Goal: Communication & Community: Answer question/provide support

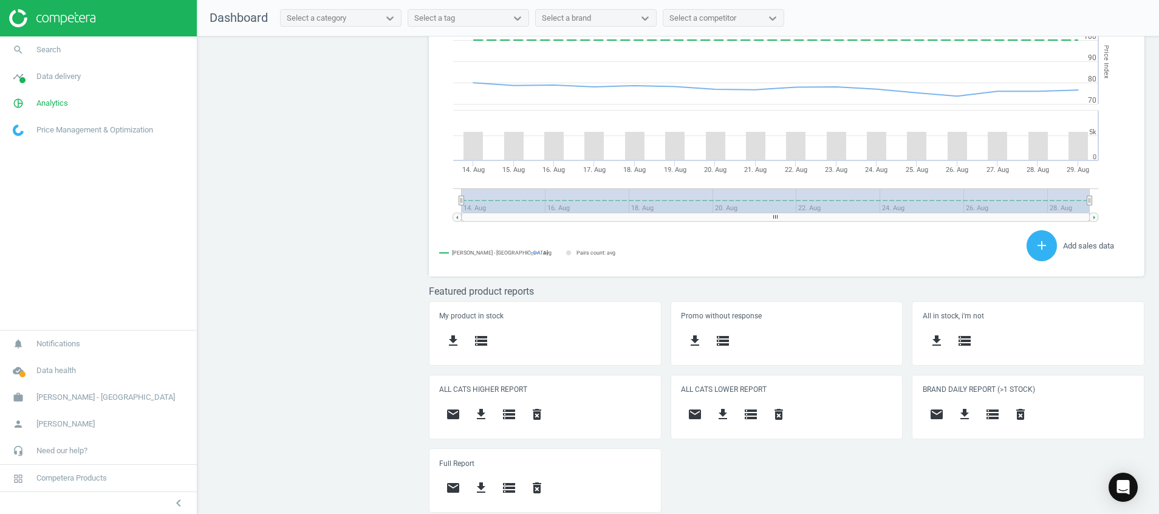
scroll to position [308, 730]
click at [1122, 494] on div "Open Intercom Messenger" at bounding box center [1123, 487] width 32 height 32
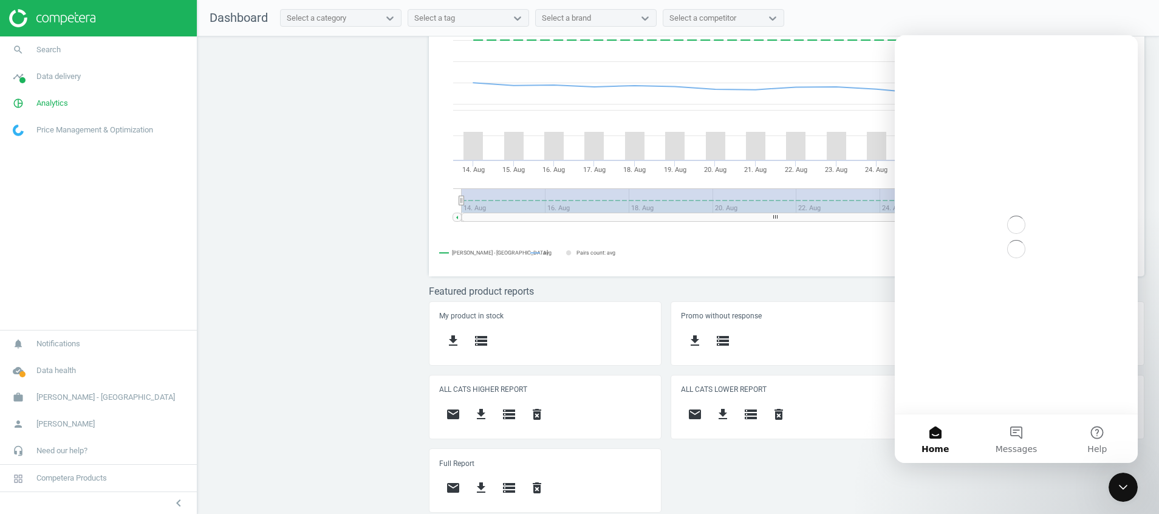
scroll to position [0, 0]
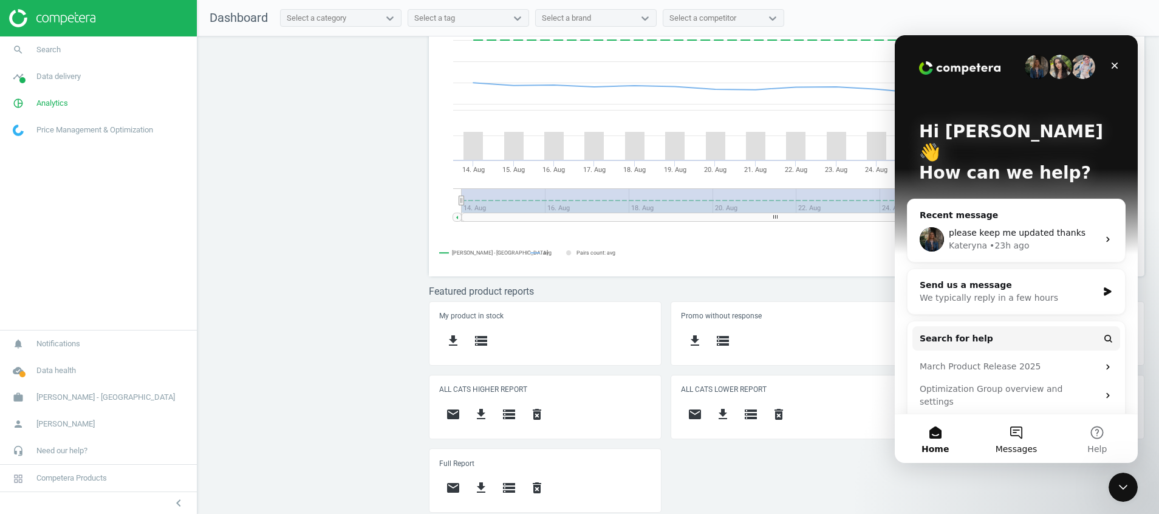
click at [1026, 433] on button "Messages" at bounding box center [1015, 438] width 81 height 49
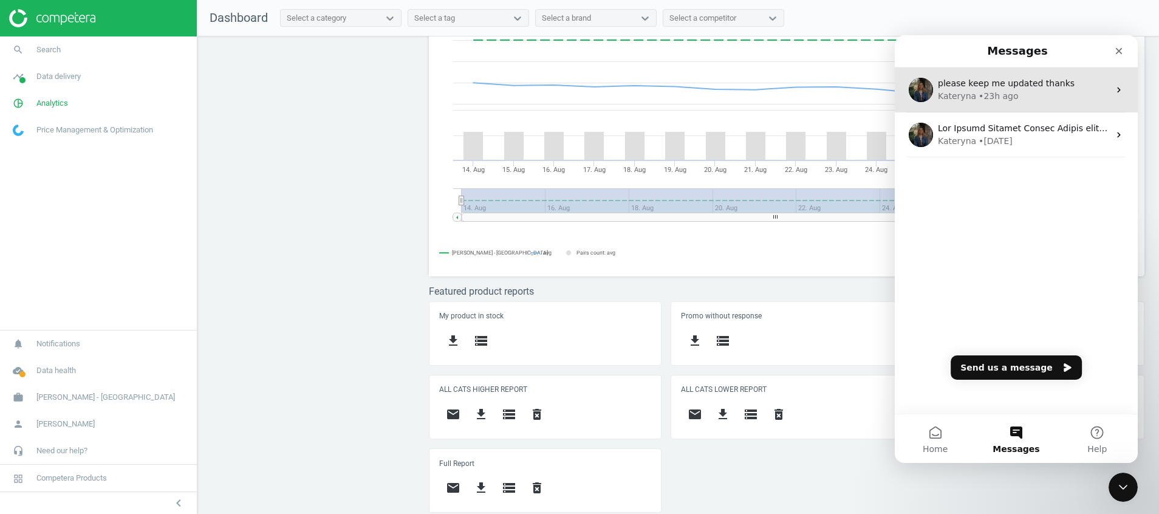
click at [1005, 92] on div "• 23h ago" at bounding box center [997, 96] width 39 height 13
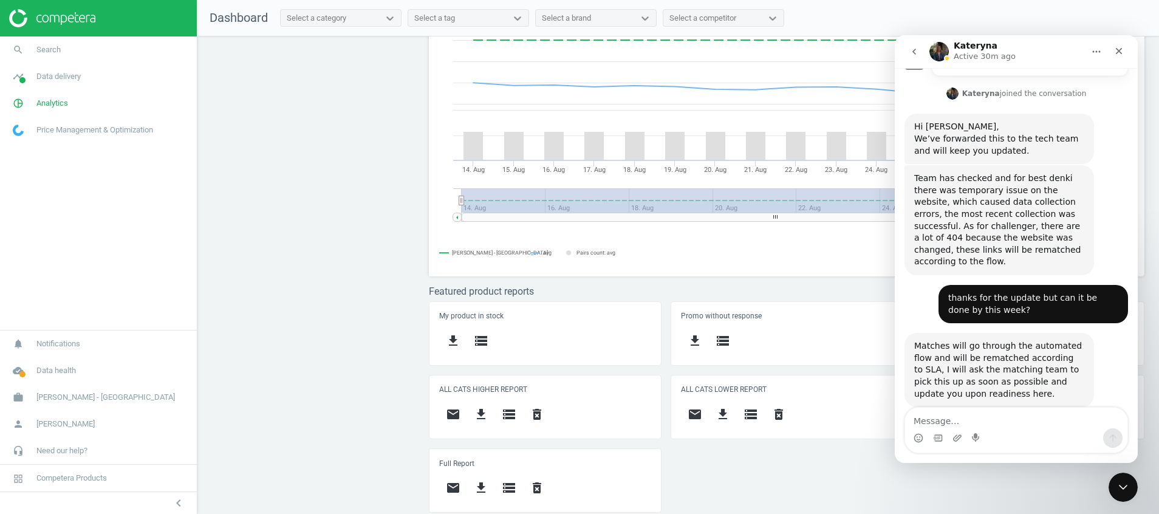
scroll to position [445, 0]
click at [994, 418] on textarea "Message…" at bounding box center [1016, 418] width 222 height 21
type textarea "Hi please remove"
drag, startPoint x: 994, startPoint y: 418, endPoint x: 1523, endPoint y: 482, distance: 533.4
click at [895, 446] on html "Kateryna Active 30m ago We engineer the best in class AI Pricing Platform for E…" at bounding box center [1016, 249] width 243 height 428
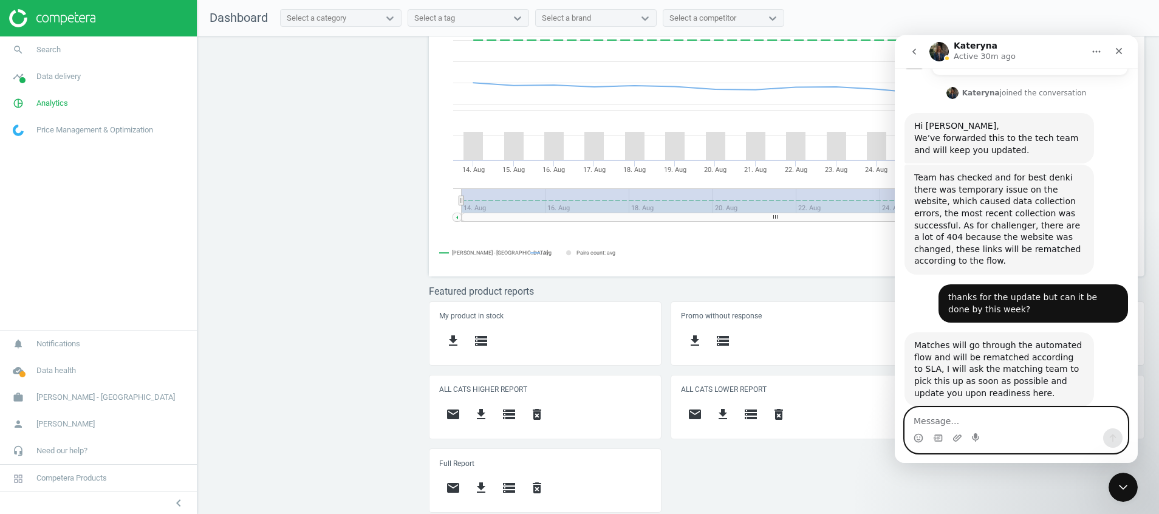
paste textarea "hi please find attached remove list for singapore dashboard. let us know when d…"
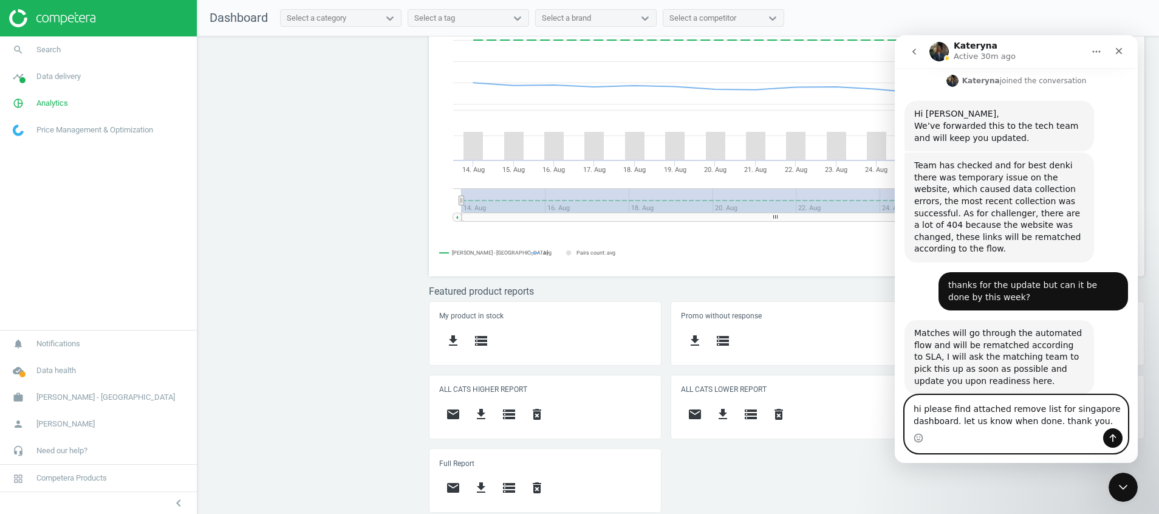
click at [1098, 422] on textarea "hi please find attached remove list for singapore dashboard. let us know when d…" at bounding box center [1016, 411] width 222 height 33
type textarea "hi please find attached remove list for singapore dashboard. let us know when d…"
click at [1114, 442] on icon "Send a message…" at bounding box center [1113, 438] width 10 height 10
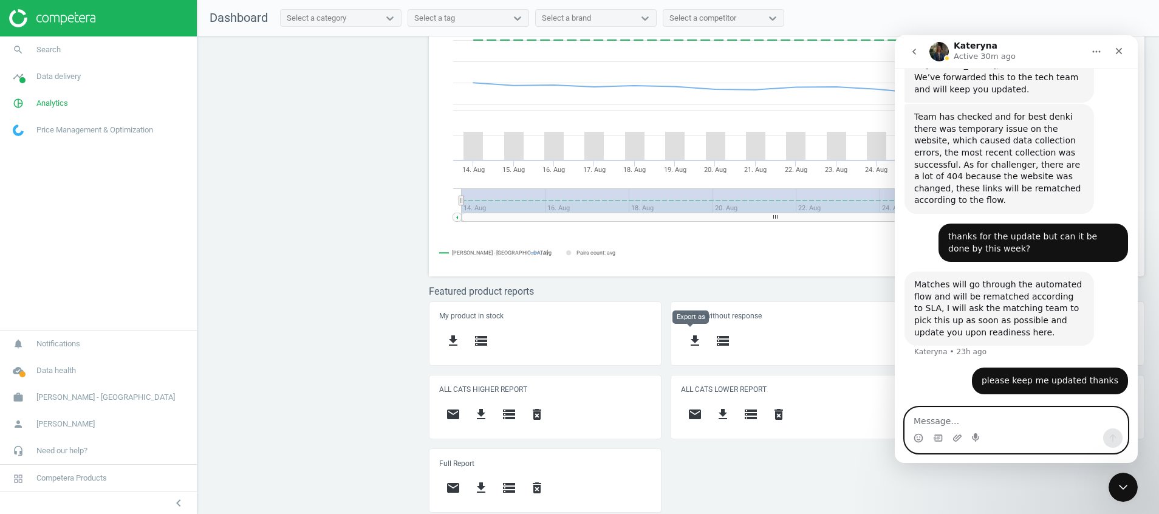
scroll to position [538, 0]
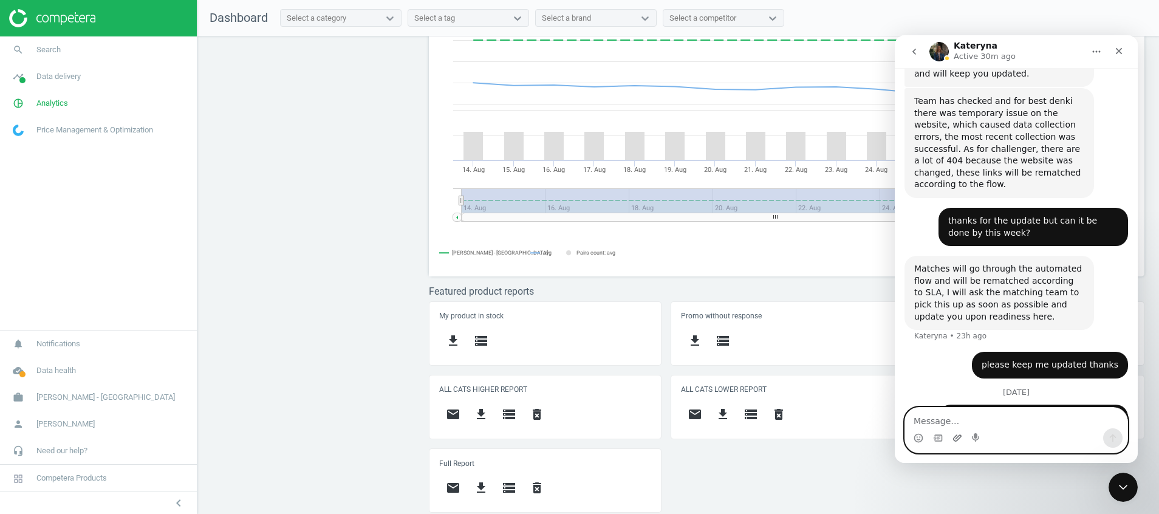
click at [957, 440] on icon "Upload attachment" at bounding box center [957, 437] width 9 height 7
click at [943, 422] on textarea "Message…" at bounding box center [1016, 418] width 222 height 21
paste textarea "Product SKU ACER PC XC1785 I51416512G I5 2046969 AOC MON CU34G2XP 180HZ WQHD 20…"
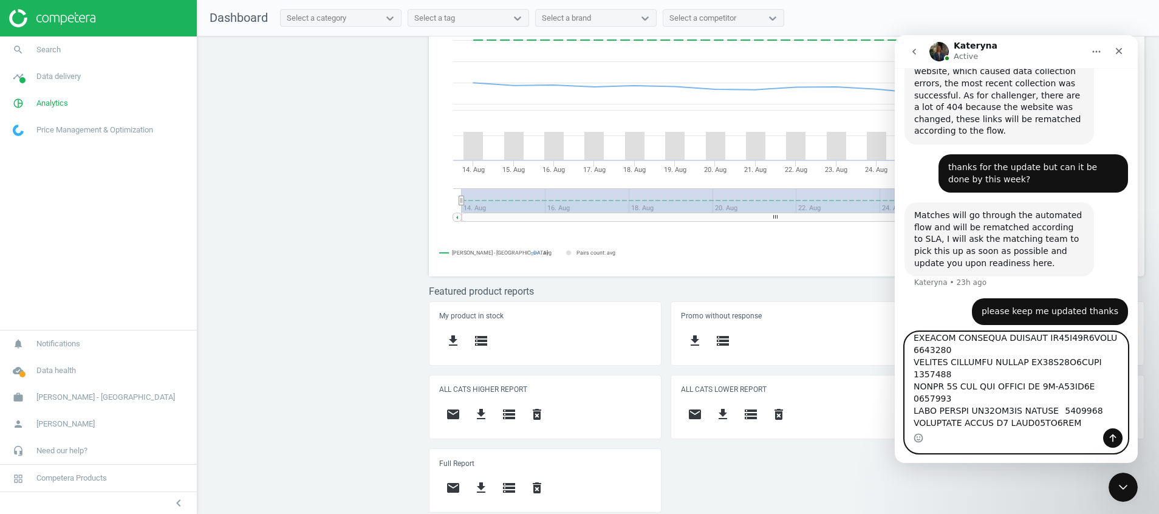
scroll to position [613, 0]
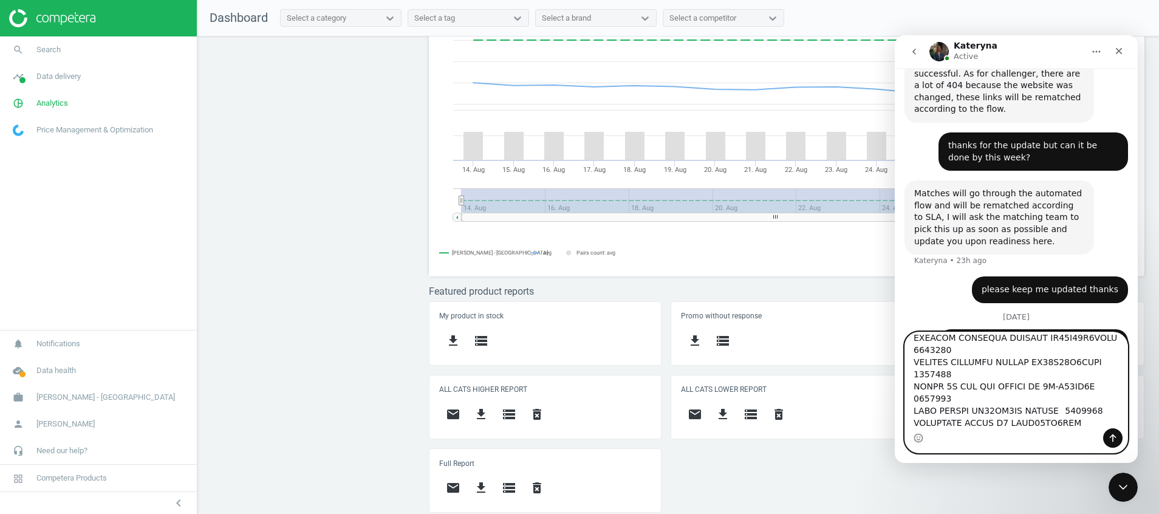
type textarea "Product SKU ACER PC XC1785 I51416512G I5 2046969 AOC MON CU34G2XP 180HZ WQHD 20…"
click at [1113, 435] on icon "Send a message…" at bounding box center [1113, 438] width 7 height 8
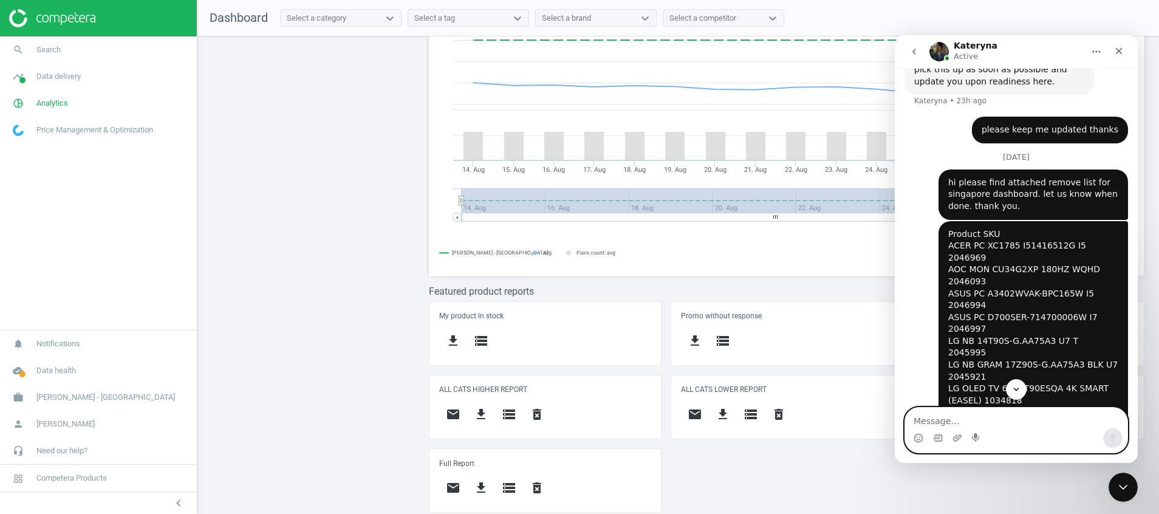
scroll to position [787, 0]
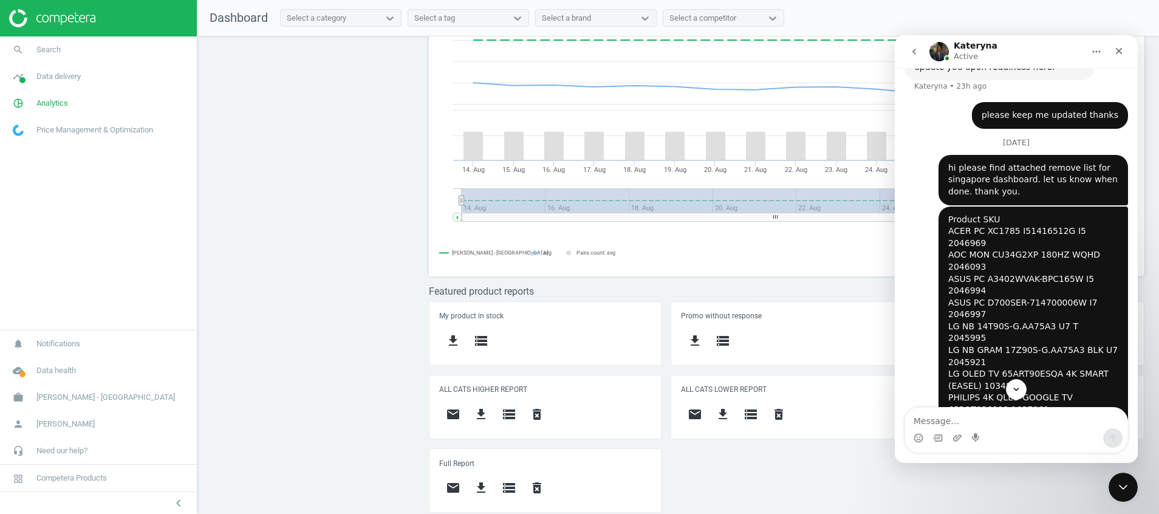
drag, startPoint x: 1025, startPoint y: 329, endPoint x: 1104, endPoint y: 186, distance: 162.9
drag, startPoint x: 1056, startPoint y: 212, endPoint x: 1059, endPoint y: 188, distance: 24.5
click at [957, 435] on icon "Upload attachment" at bounding box center [957, 437] width 9 height 7
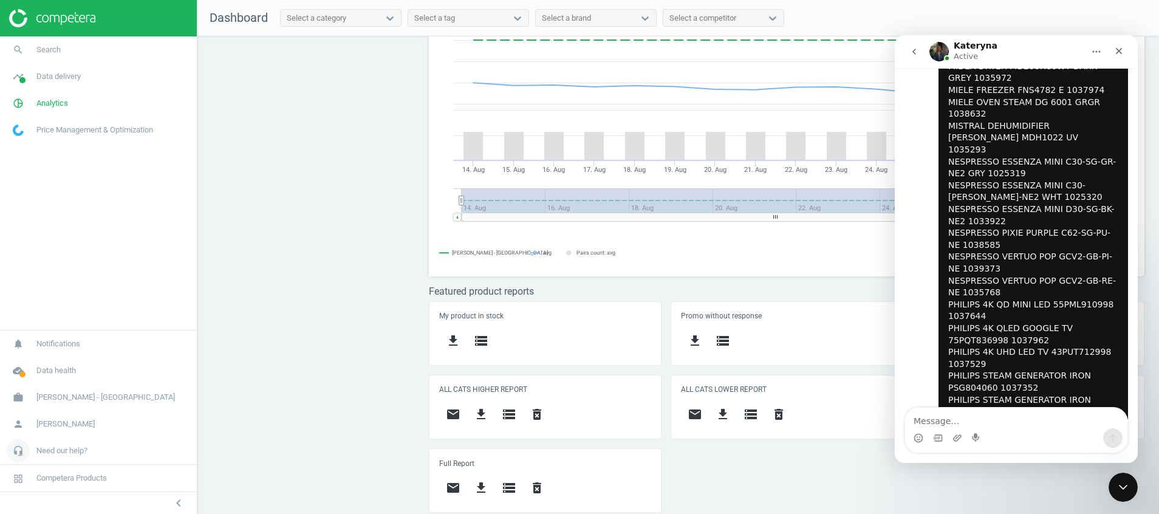
scroll to position [1845, 0]
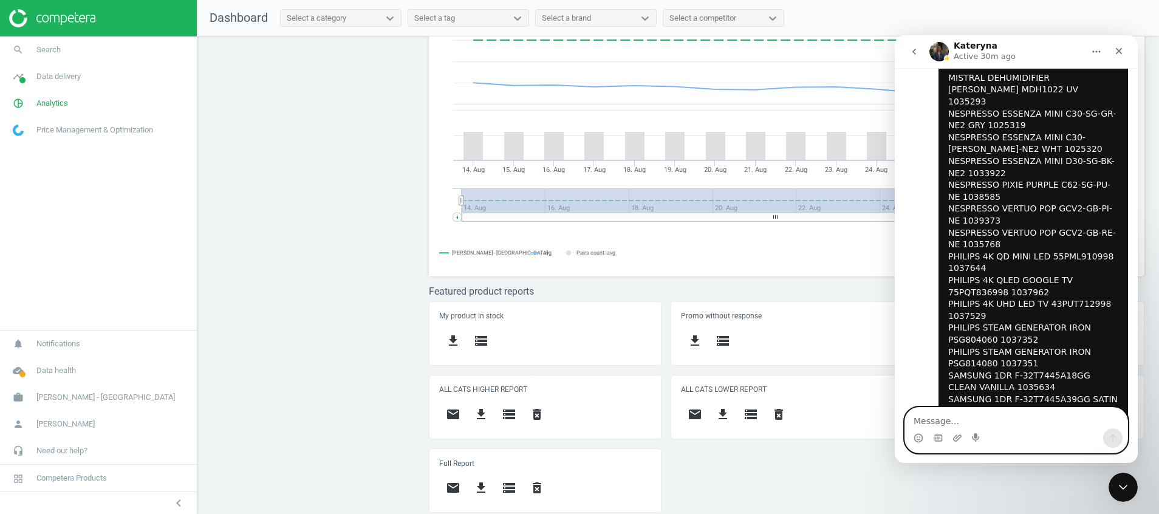
click at [1015, 415] on textarea "Message…" at bounding box center [1016, 418] width 222 height 21
type textarea "thank you [PERSON_NAME]"
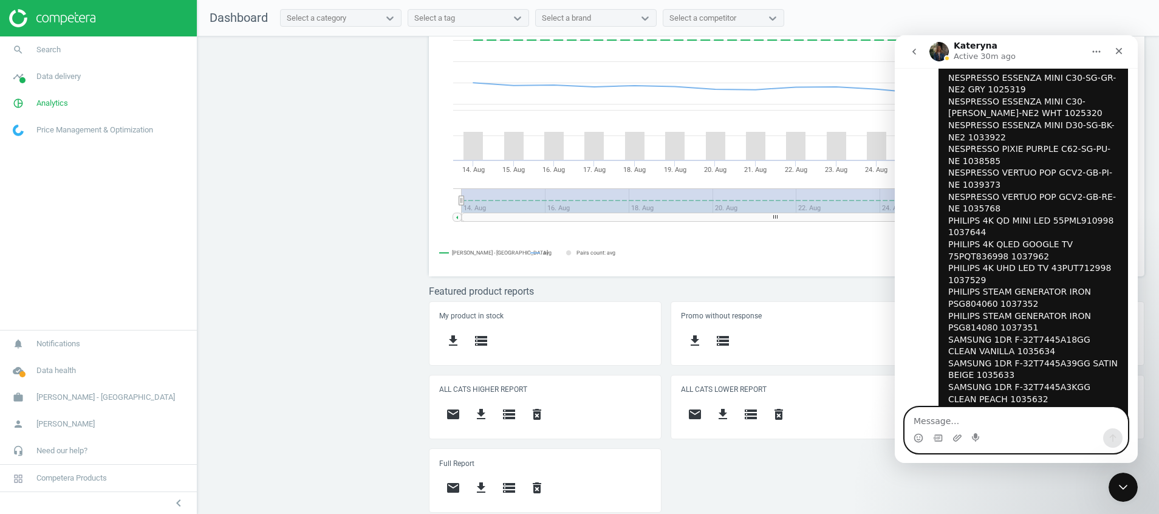
scroll to position [1881, 0]
click at [1129, 479] on div "Close Intercom Messenger" at bounding box center [1121, 485] width 29 height 29
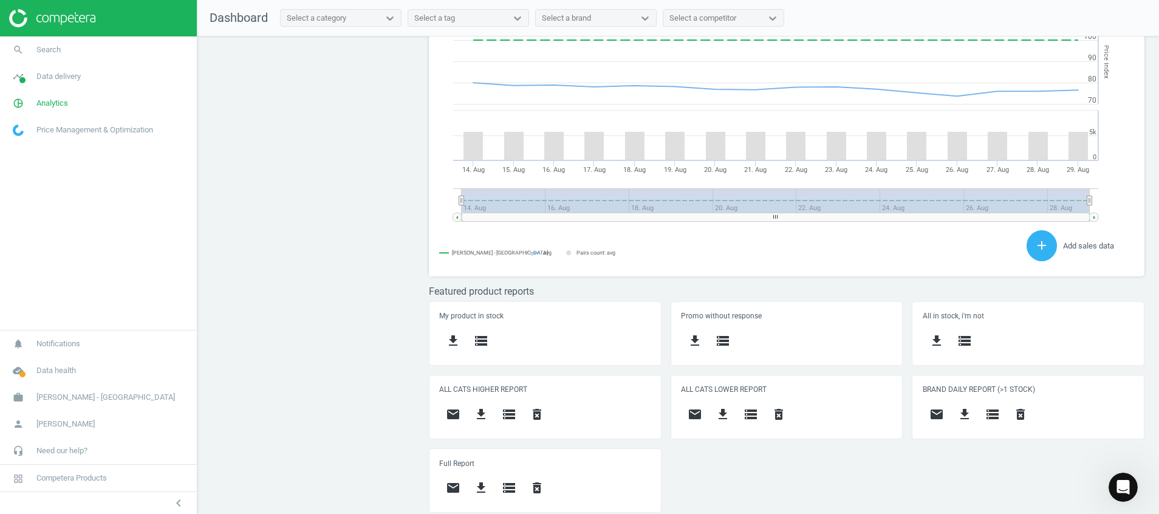
click at [726, 487] on div "My product in stock get_app storage Promo without response get_app storage All …" at bounding box center [787, 411] width 725 height 220
click at [957, 417] on icon "get_app" at bounding box center [964, 414] width 15 height 15
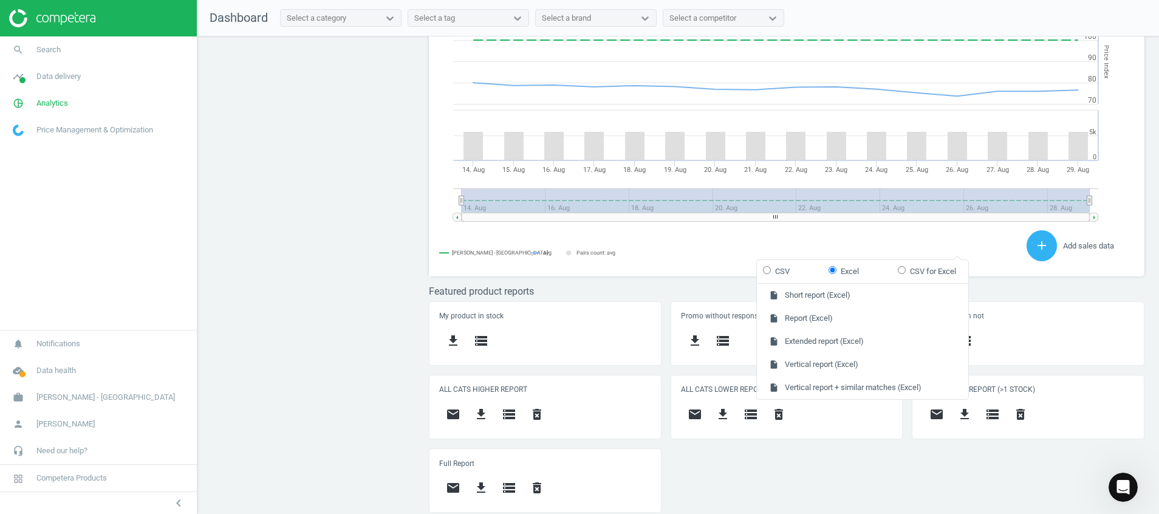
click at [833, 438] on div "ALL CATS LOWER REPORT email get_app storage delete_forever" at bounding box center [787, 407] width 233 height 64
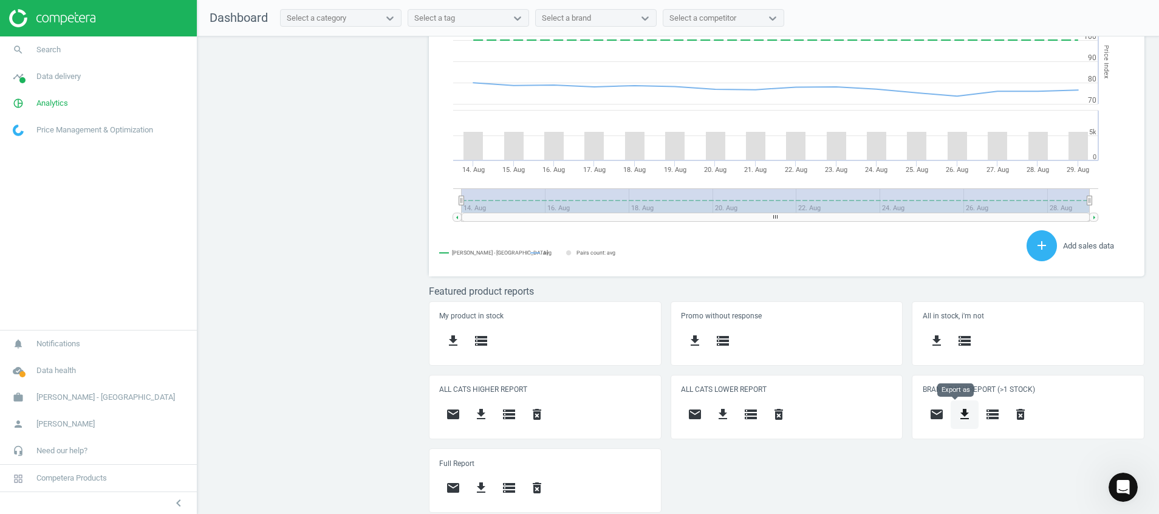
click at [961, 414] on icon "get_app" at bounding box center [964, 414] width 15 height 15
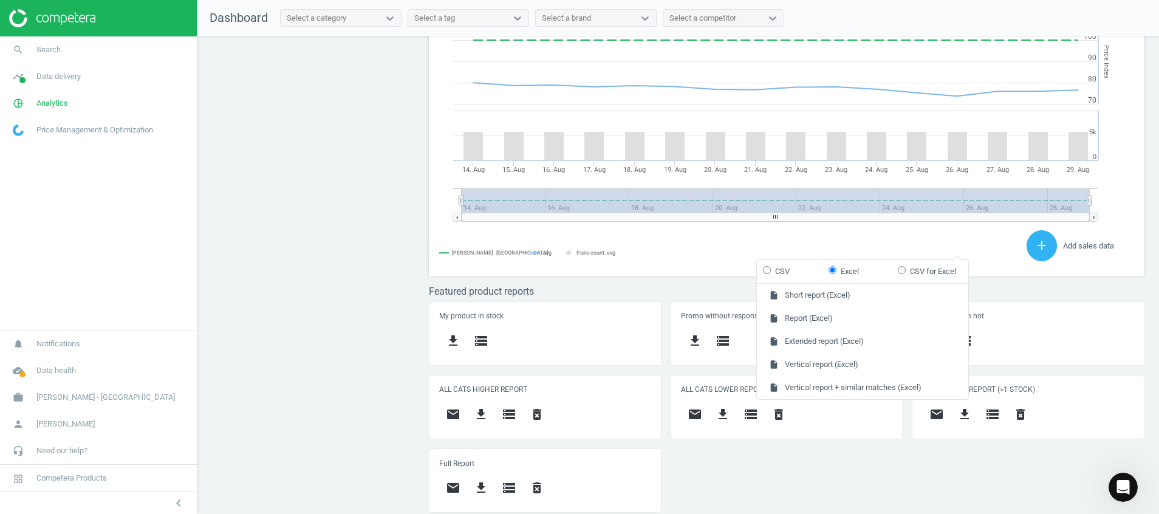
click at [948, 449] on div "My product in stock get_app storage Promo without response get_app storage All …" at bounding box center [787, 411] width 725 height 220
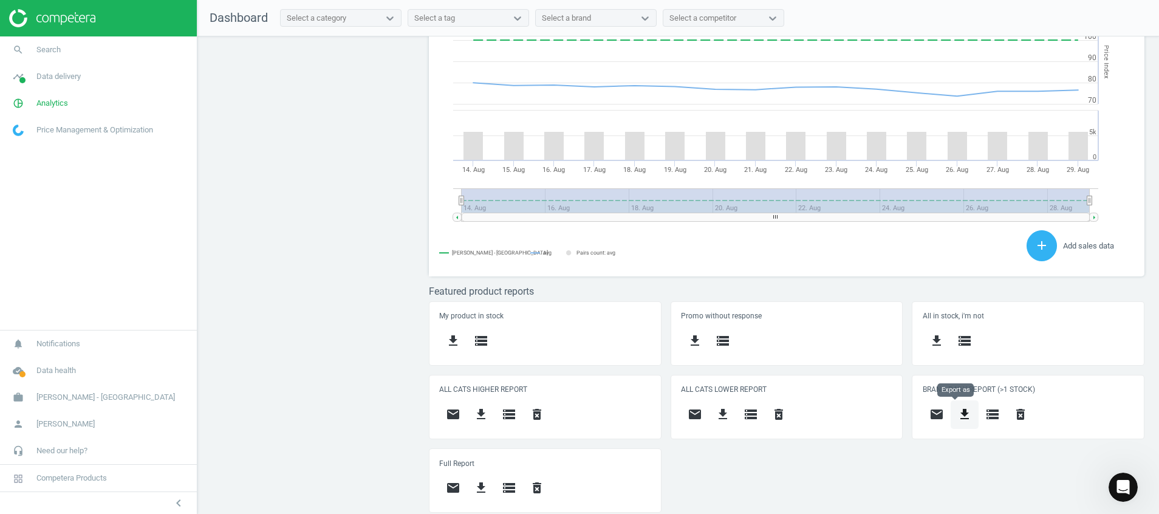
click at [960, 414] on icon "get_app" at bounding box center [964, 414] width 15 height 15
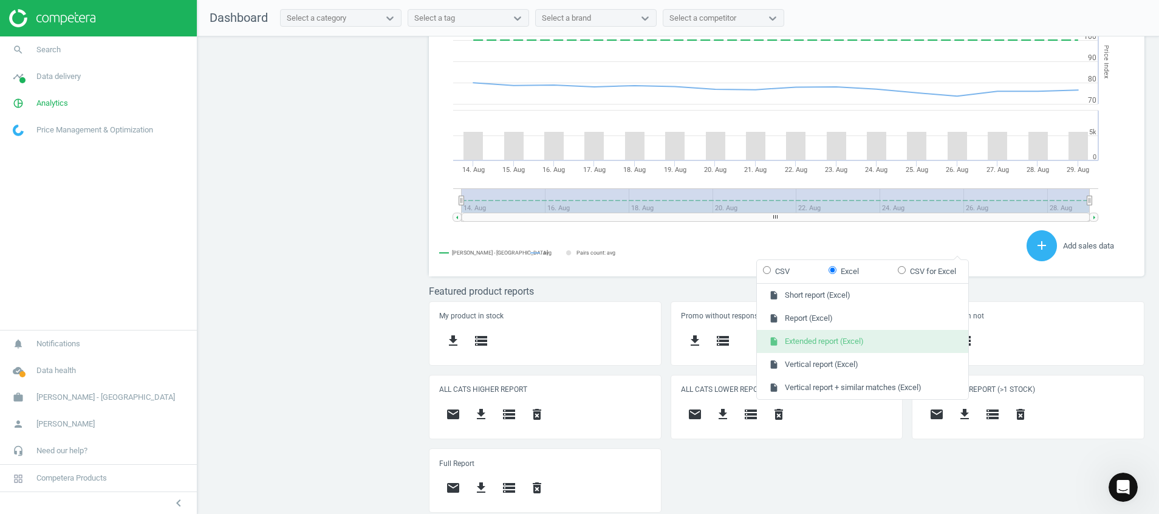
click at [903, 348] on button "insert_drive_file Extended report (Excel)" at bounding box center [862, 341] width 211 height 23
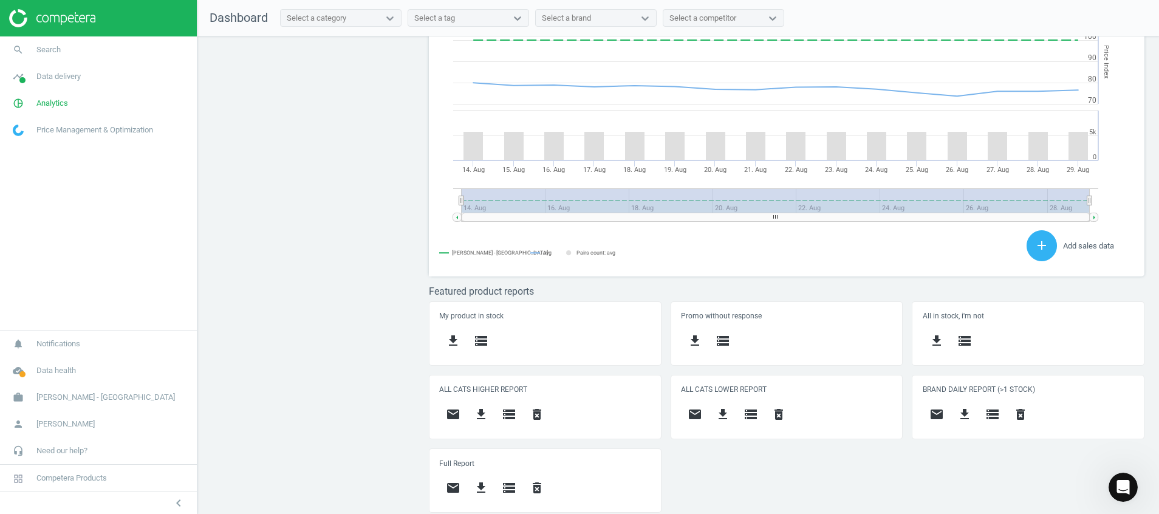
drag, startPoint x: 1084, startPoint y: 1, endPoint x: 346, endPoint y: 251, distance: 778.7
click at [346, 251] on div "Price protection ( [DATE] ) Prices are 100% below min competitor 22 keyboard_ar…" at bounding box center [677, 277] width 961 height 483
click at [409, 231] on div "Price protection ( [DATE] ) Prices are 100% below min competitor 22 keyboard_ar…" at bounding box center [677, 277] width 961 height 483
click at [1118, 476] on icon "Open Intercom Messenger" at bounding box center [1122, 486] width 20 height 20
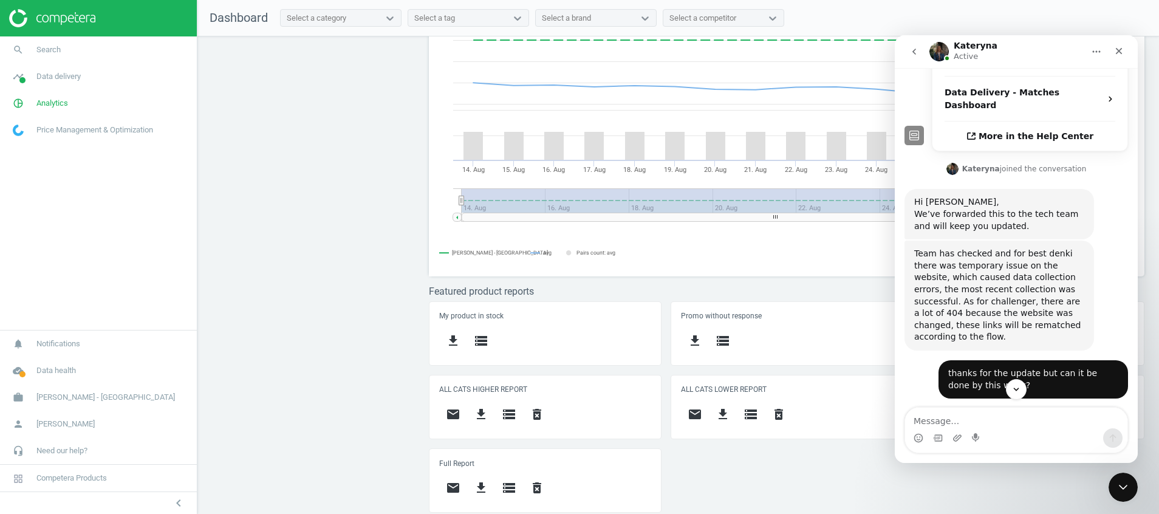
scroll to position [423, 0]
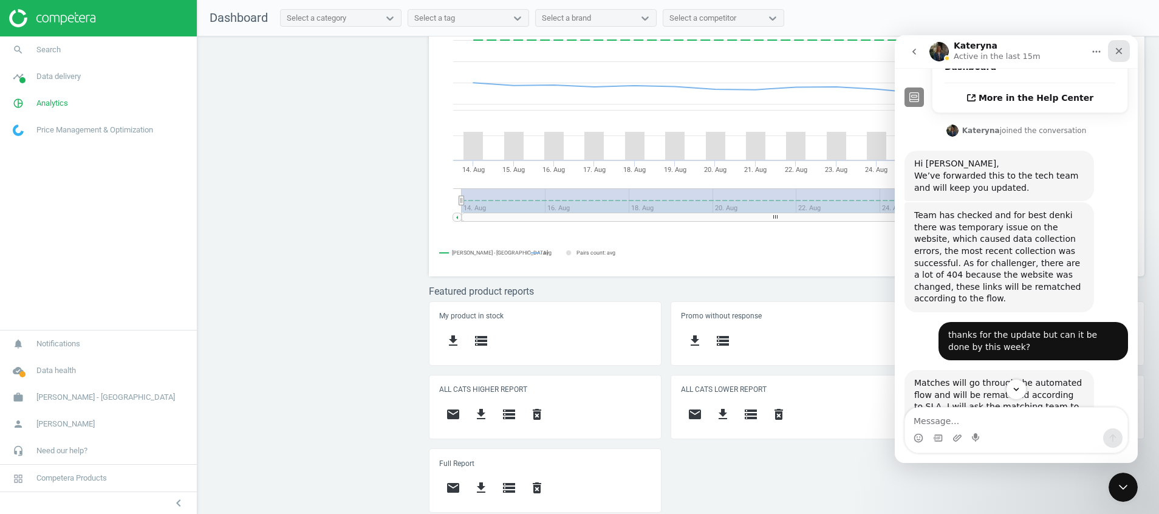
drag, startPoint x: 1115, startPoint y: 54, endPoint x: 1765, endPoint y: 374, distance: 724.7
click at [1115, 54] on icon "Close" at bounding box center [1119, 51] width 10 height 10
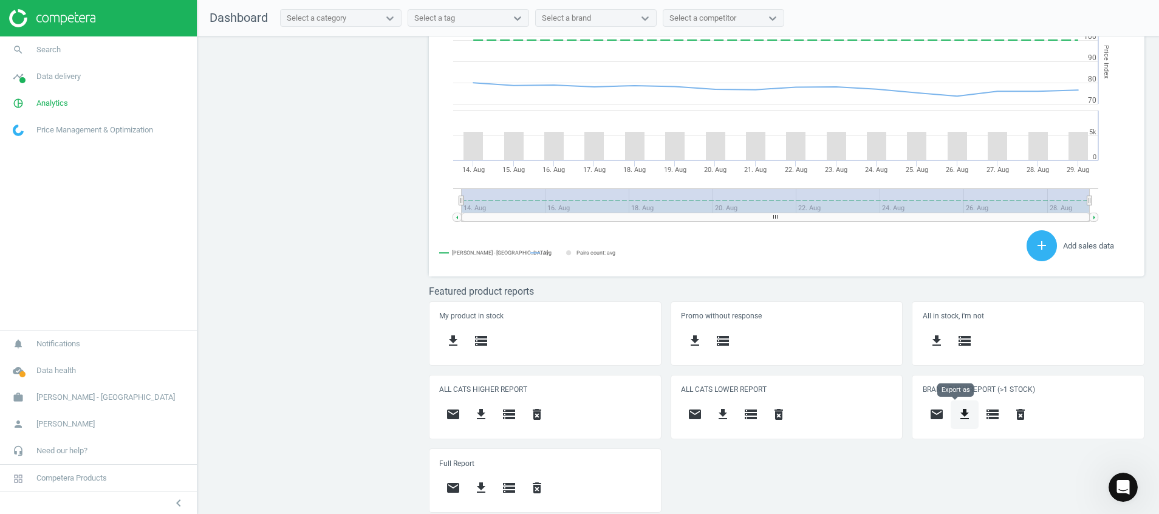
click at [951, 410] on button "get_app" at bounding box center [965, 414] width 28 height 29
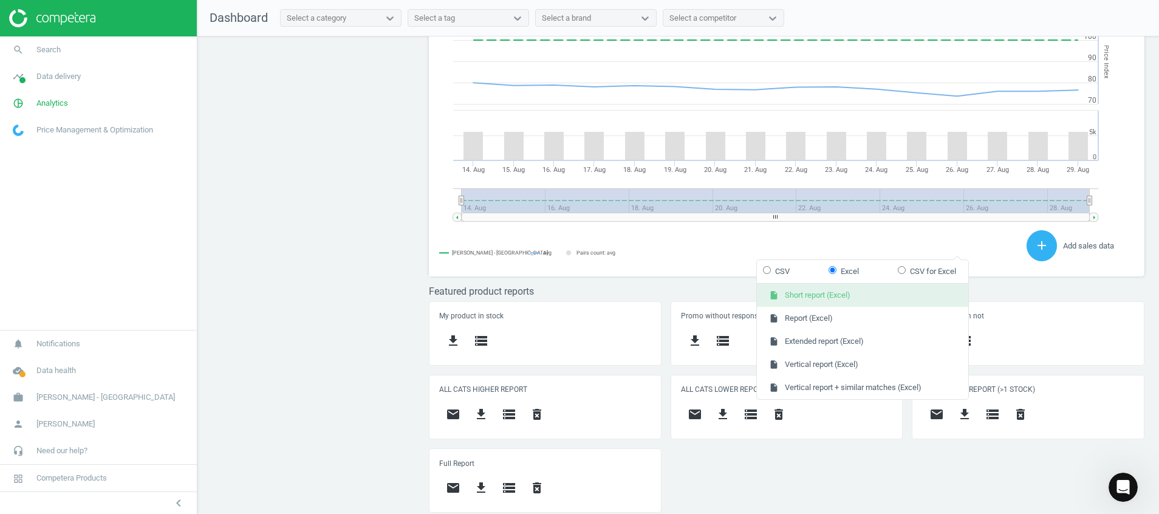
click at [833, 304] on button "insert_drive_file Short report (Excel)" at bounding box center [862, 295] width 211 height 23
